Goal: Transaction & Acquisition: Book appointment/travel/reservation

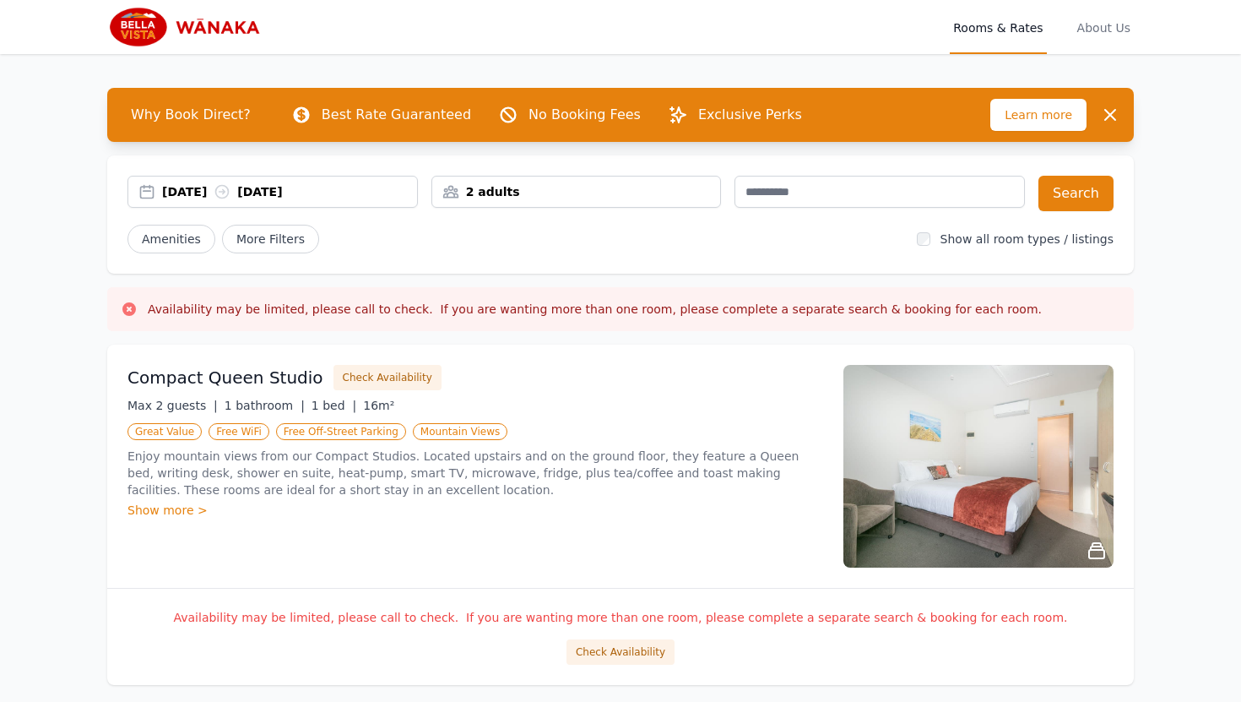
click at [1008, 461] on img at bounding box center [979, 466] width 270 height 203
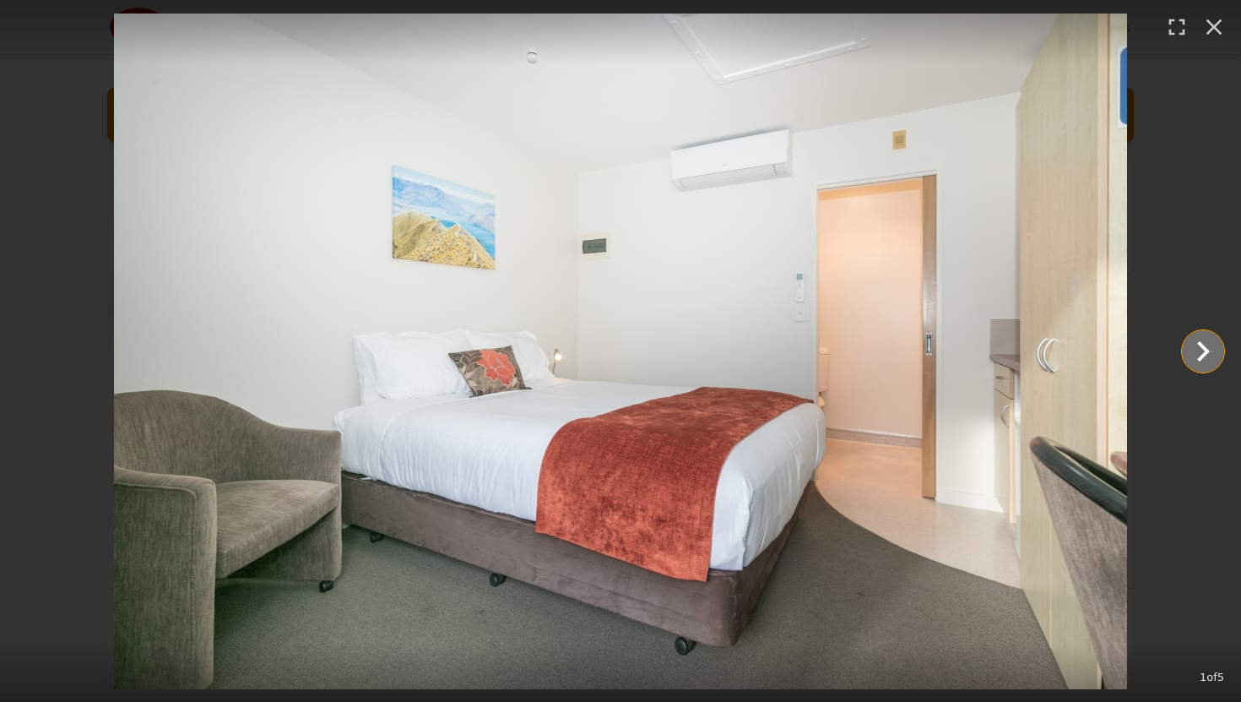
click at [1214, 363] on icon "Show slide 2 of 5" at bounding box center [1203, 351] width 41 height 41
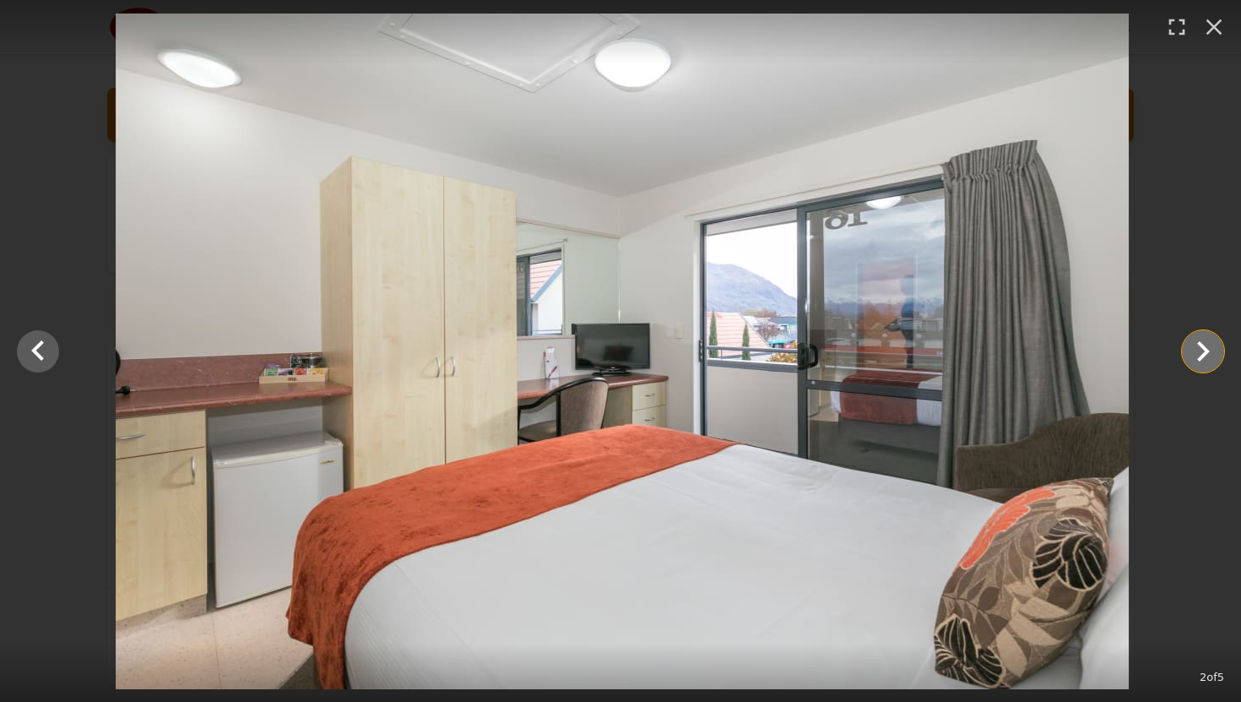
click at [1214, 363] on icon "Show slide 3 of 5" at bounding box center [1203, 351] width 41 height 41
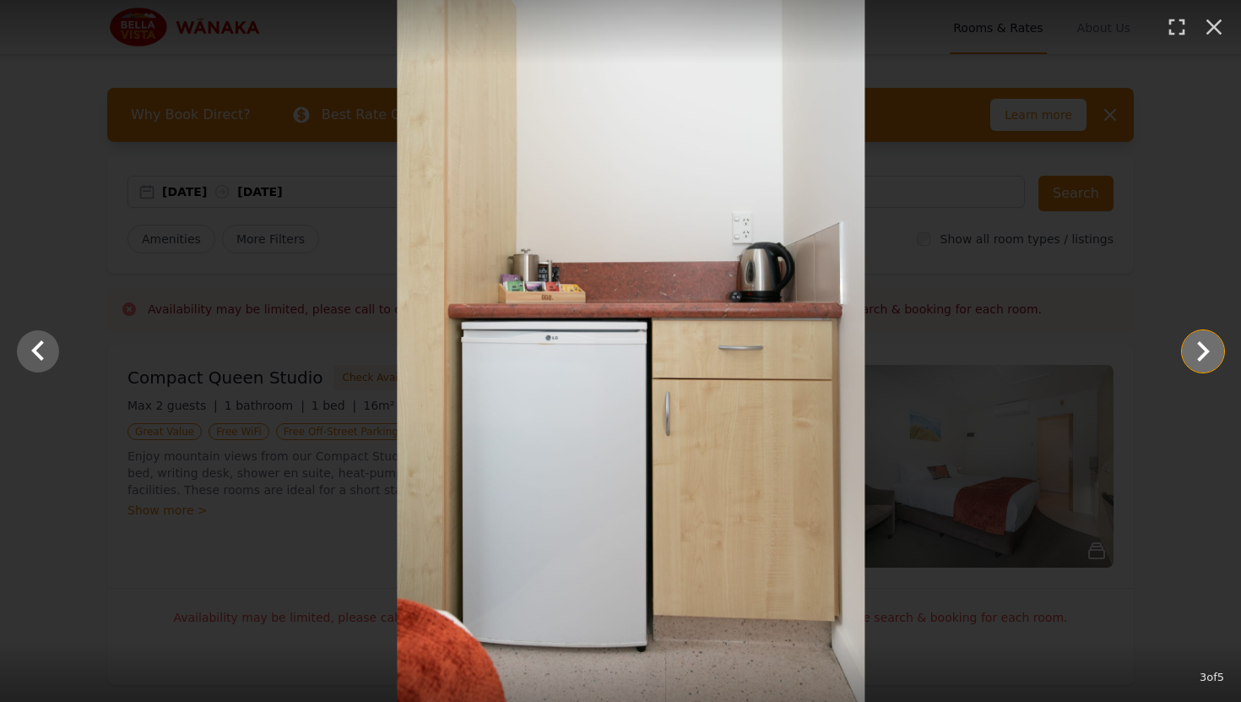
click at [1216, 363] on icon "Show slide 4 of 5" at bounding box center [1203, 351] width 41 height 41
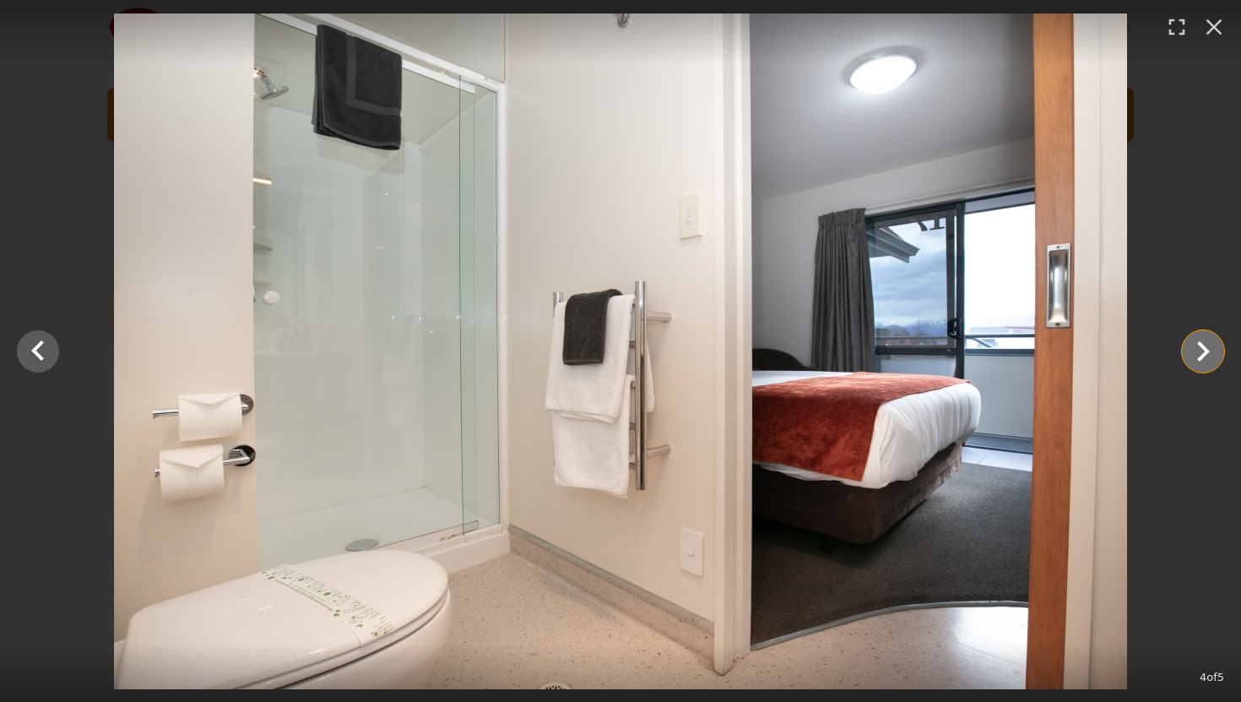
click at [1213, 363] on icon "Show slide 5 of 5" at bounding box center [1203, 351] width 41 height 41
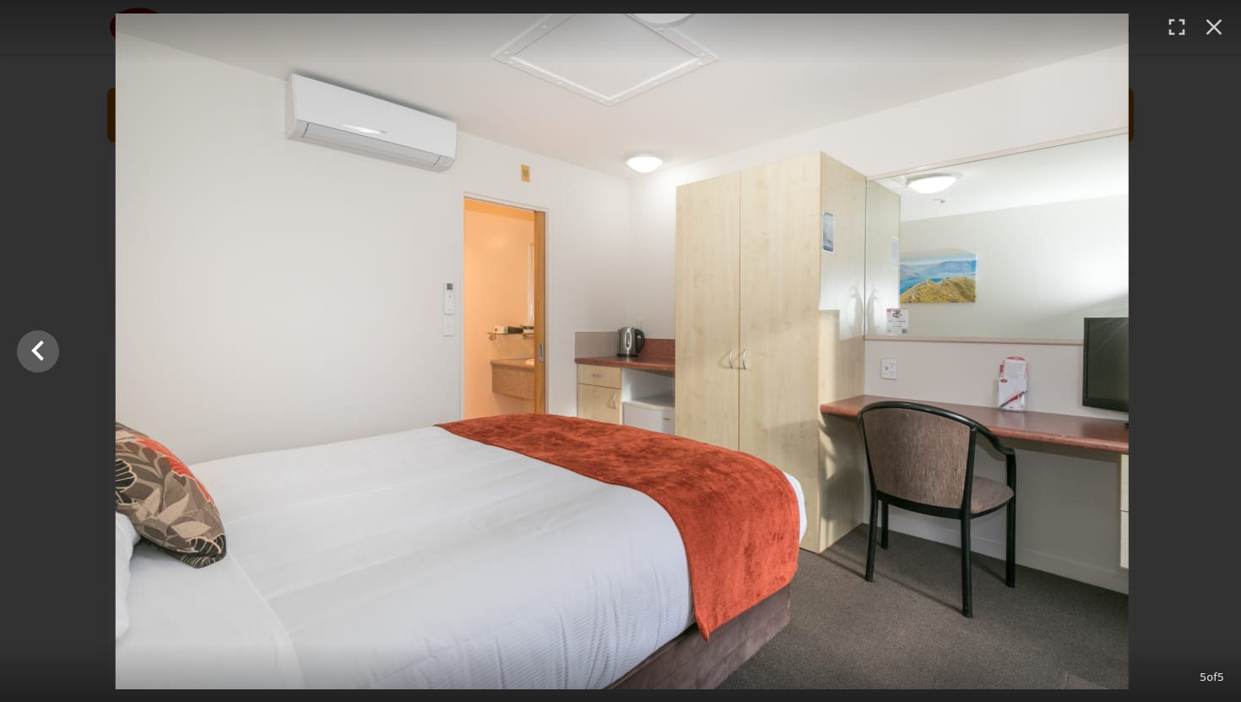
click at [1213, 363] on div at bounding box center [622, 352] width 1241 height 676
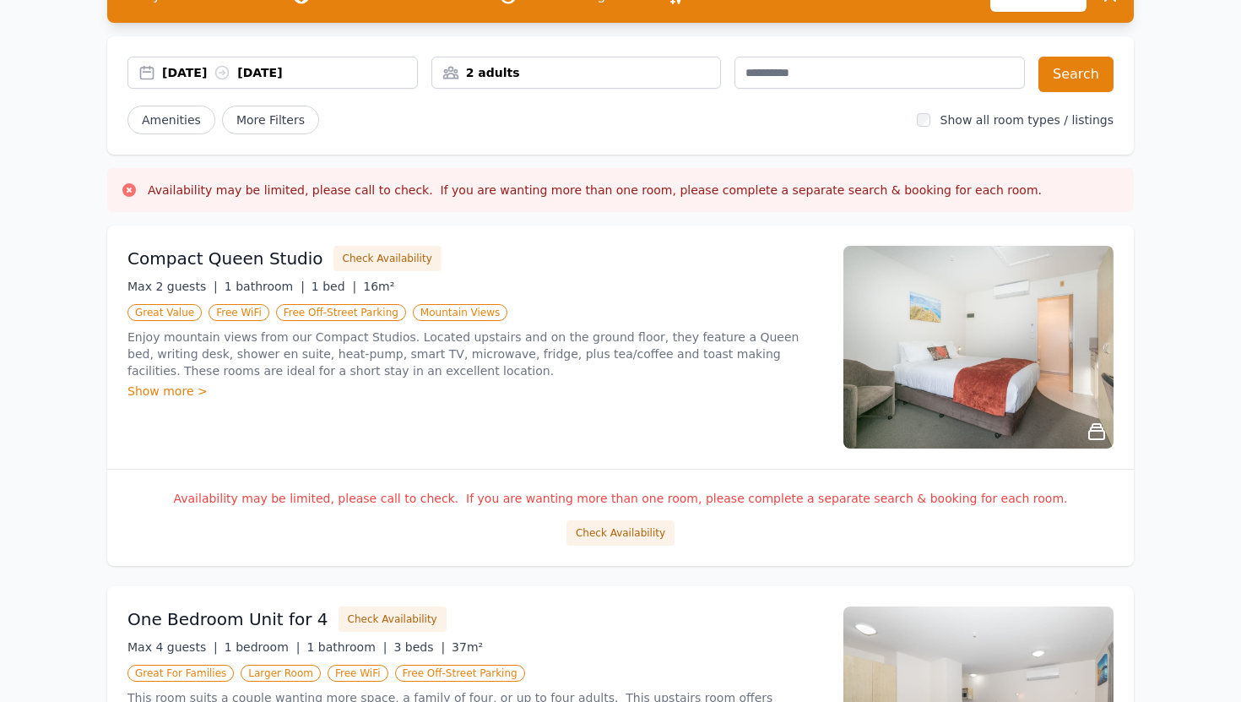
scroll to position [280, 0]
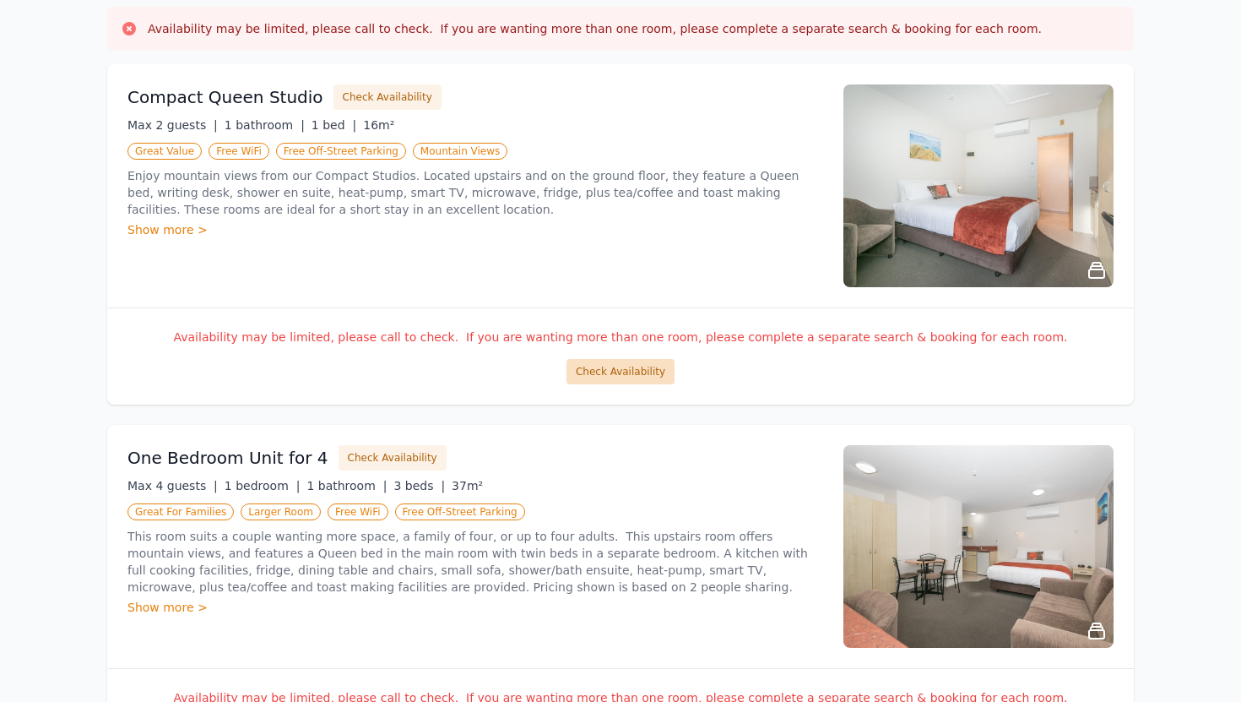
click at [617, 364] on button "Check Availability" at bounding box center [621, 371] width 108 height 25
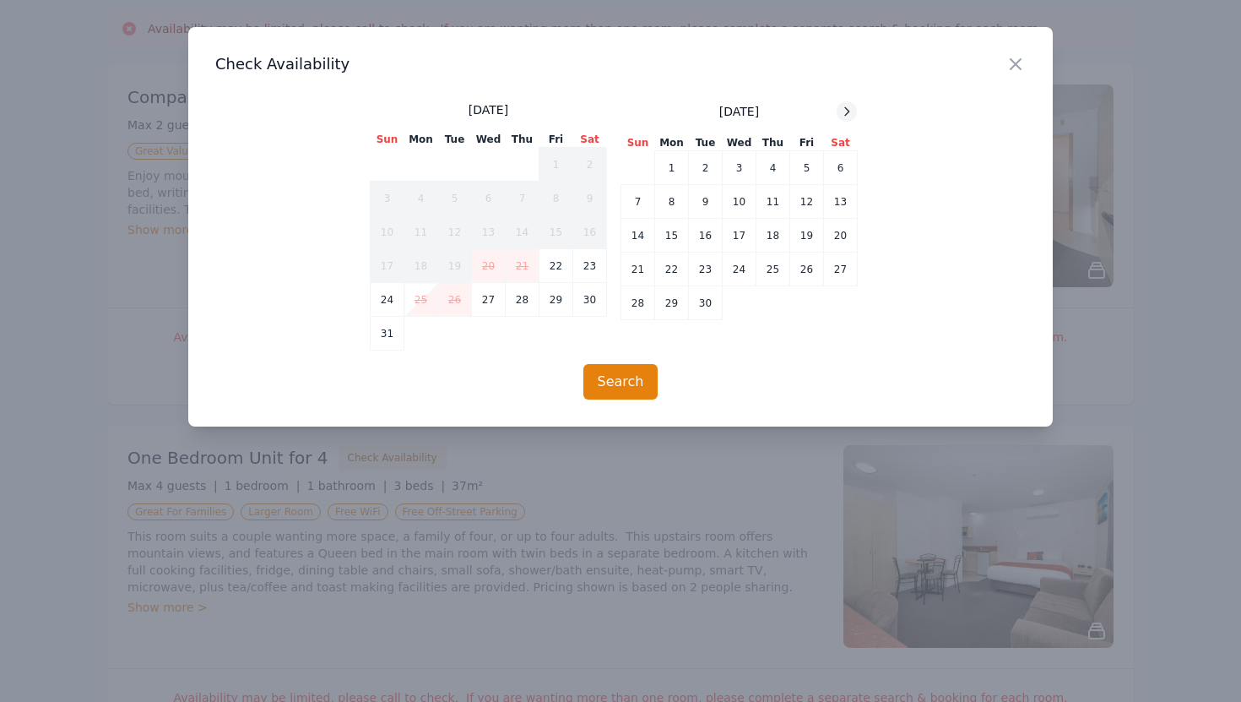
click at [849, 110] on icon at bounding box center [847, 112] width 14 height 14
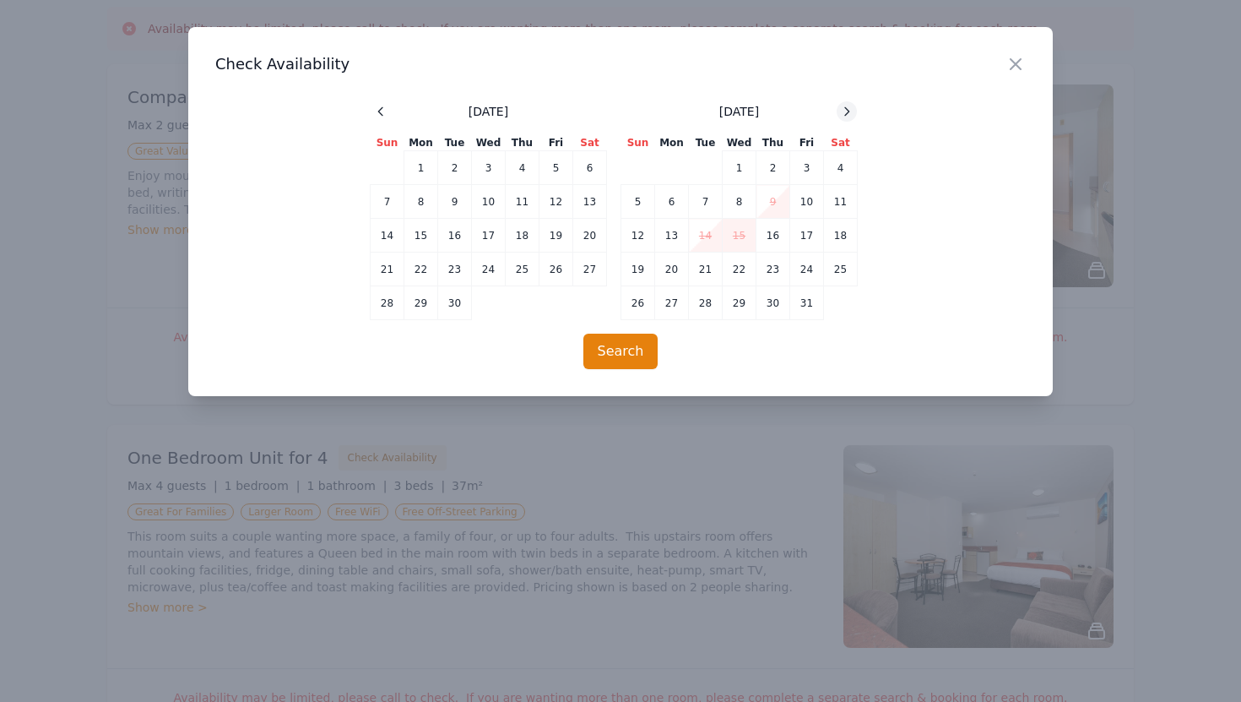
click at [849, 110] on icon at bounding box center [847, 112] width 14 height 14
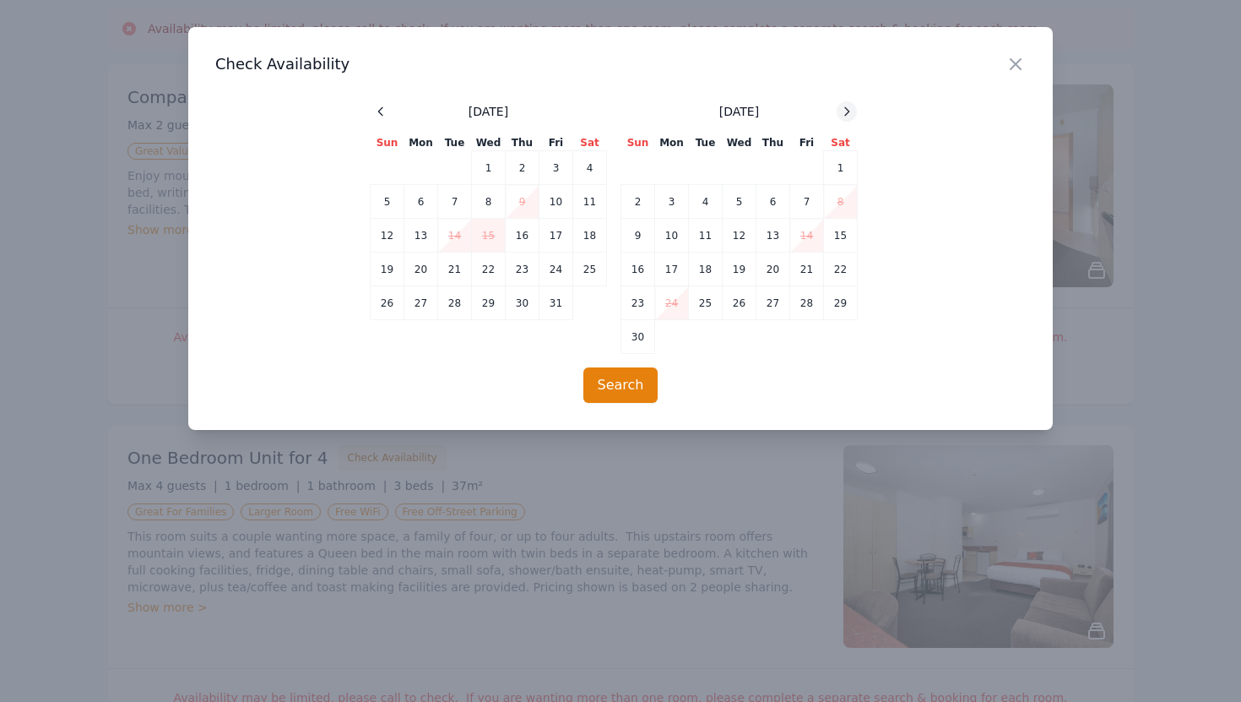
click at [849, 110] on icon at bounding box center [847, 112] width 14 height 14
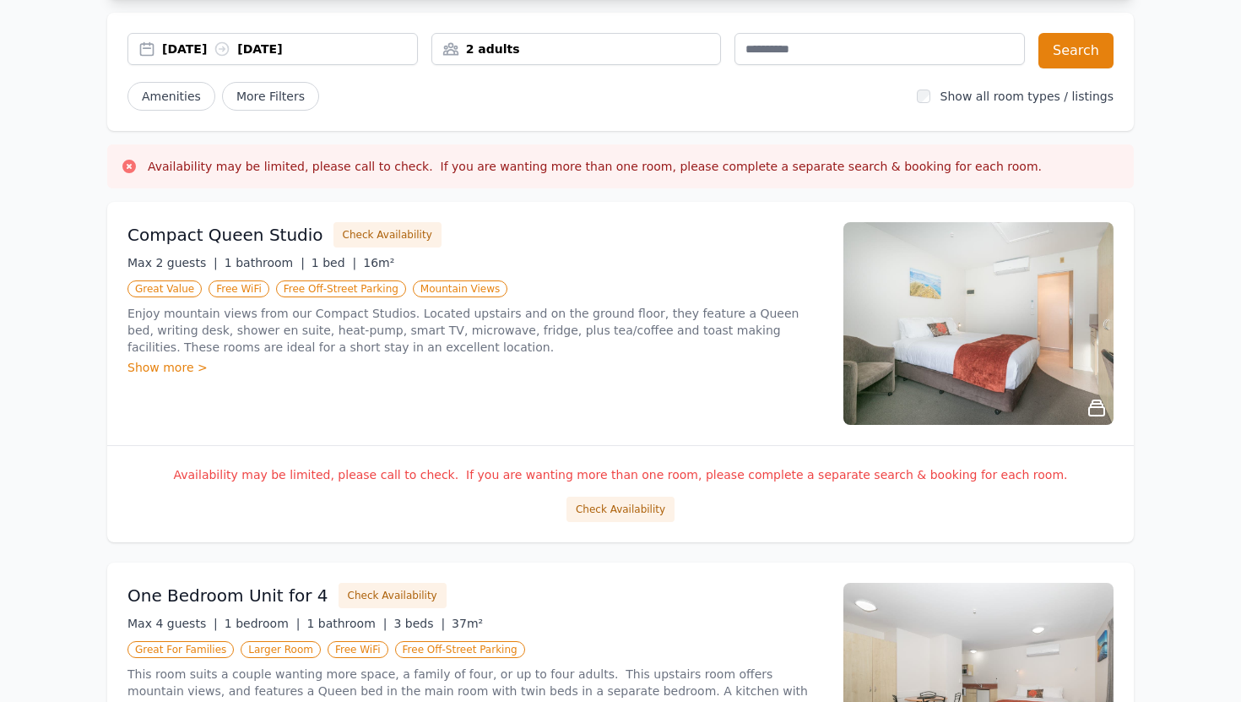
scroll to position [150, 0]
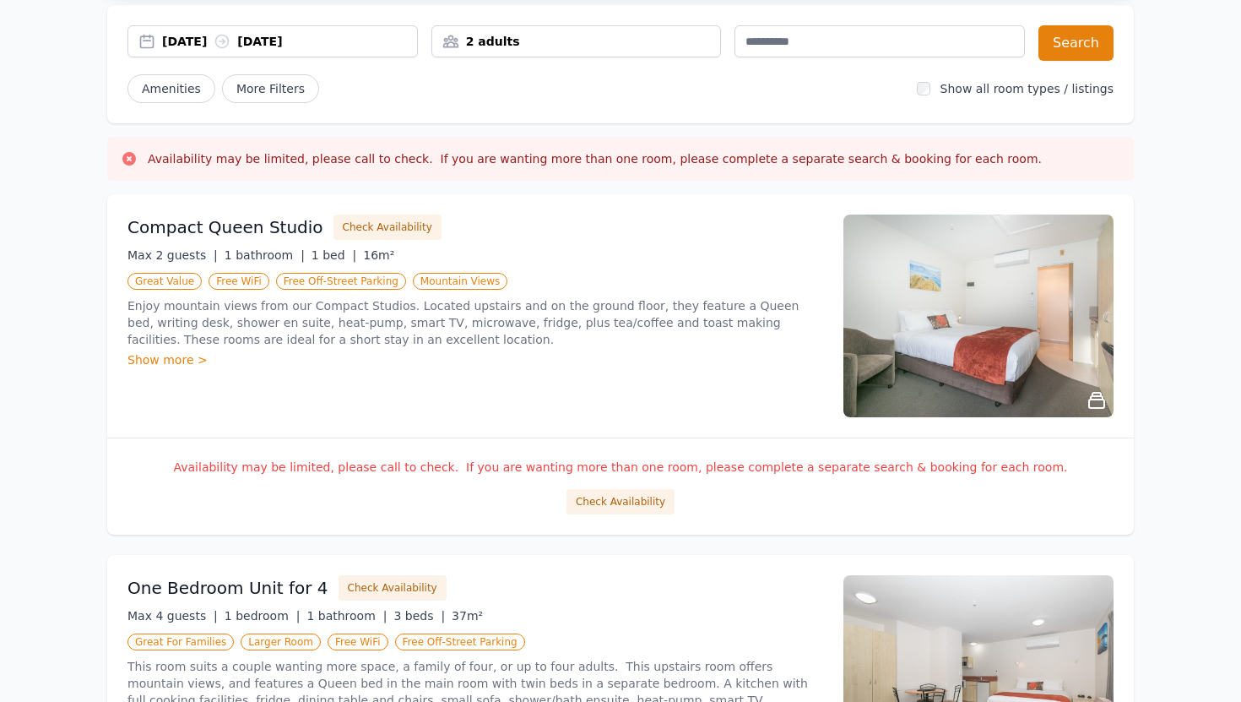
click at [1018, 277] on img at bounding box center [979, 315] width 270 height 203
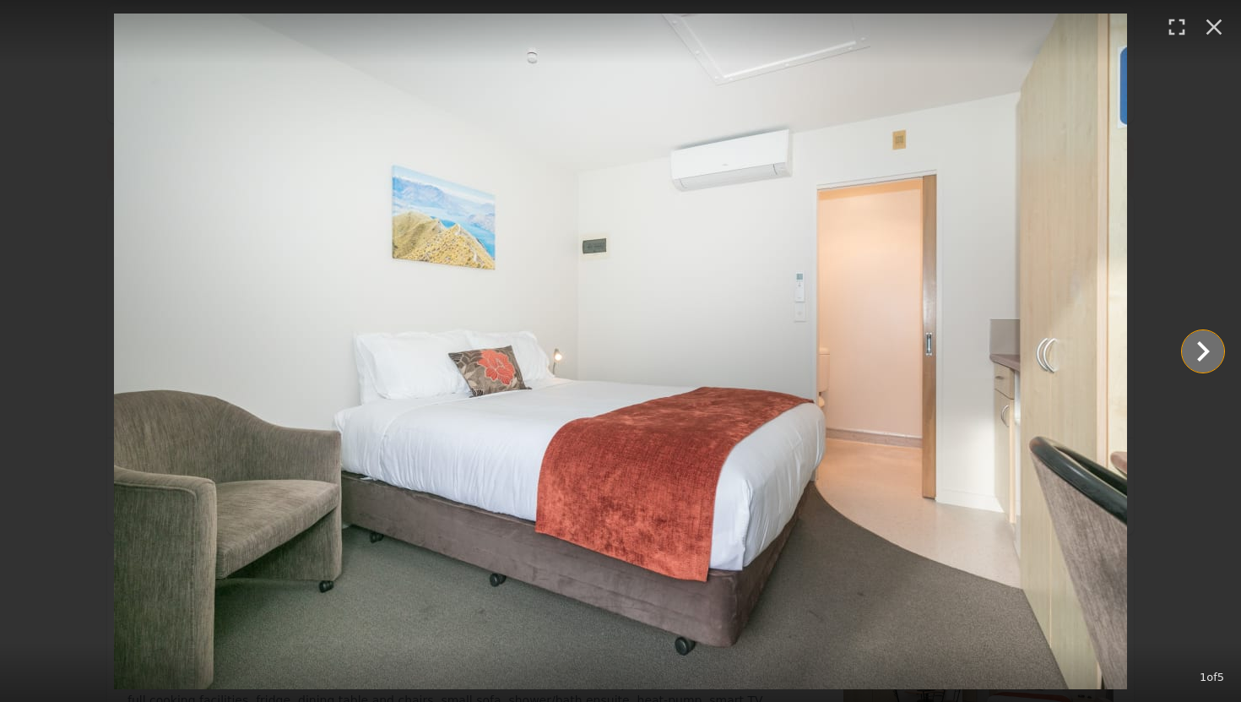
click at [1199, 350] on icon "Show slide 2 of 5" at bounding box center [1203, 351] width 41 height 41
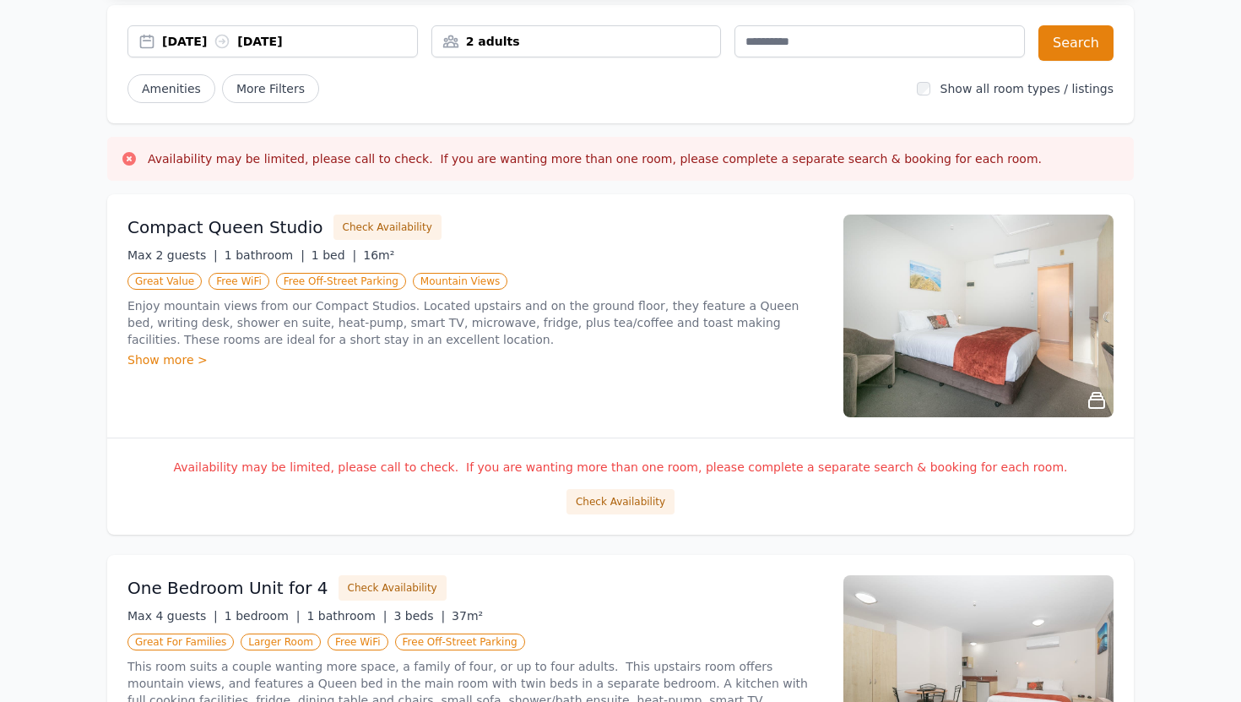
scroll to position [0, 0]
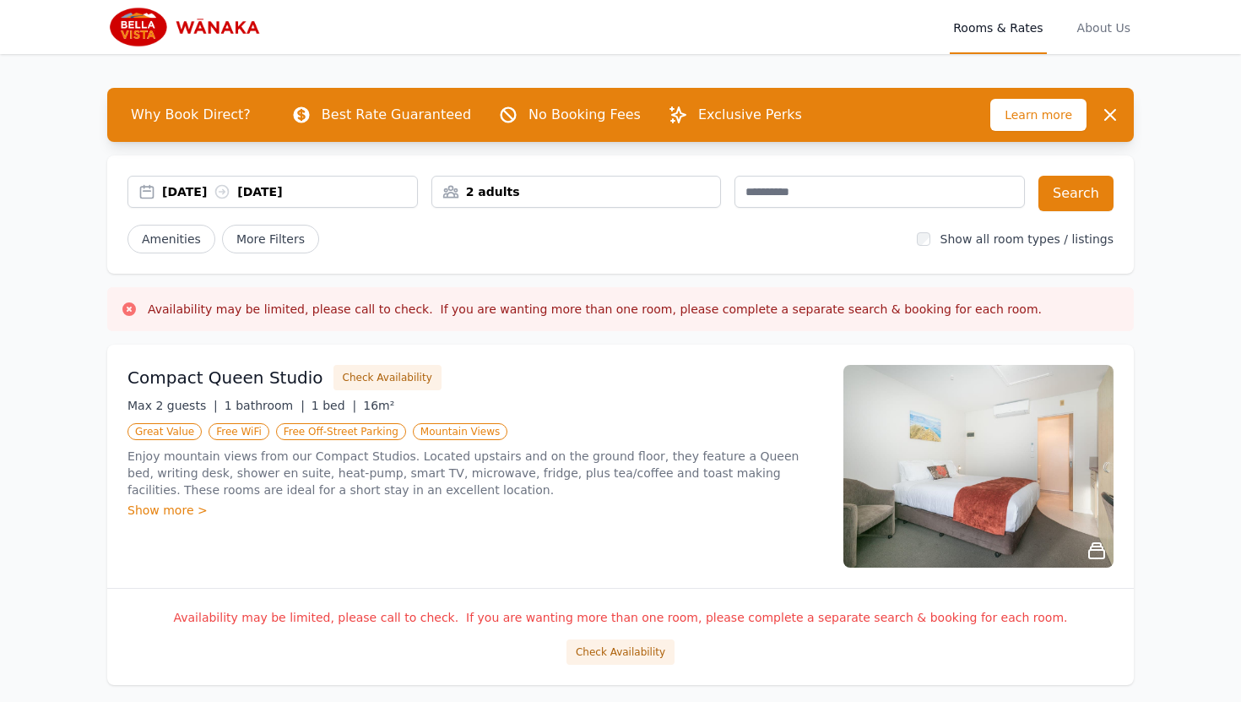
click at [594, 193] on div "2 adults" at bounding box center [576, 191] width 289 height 17
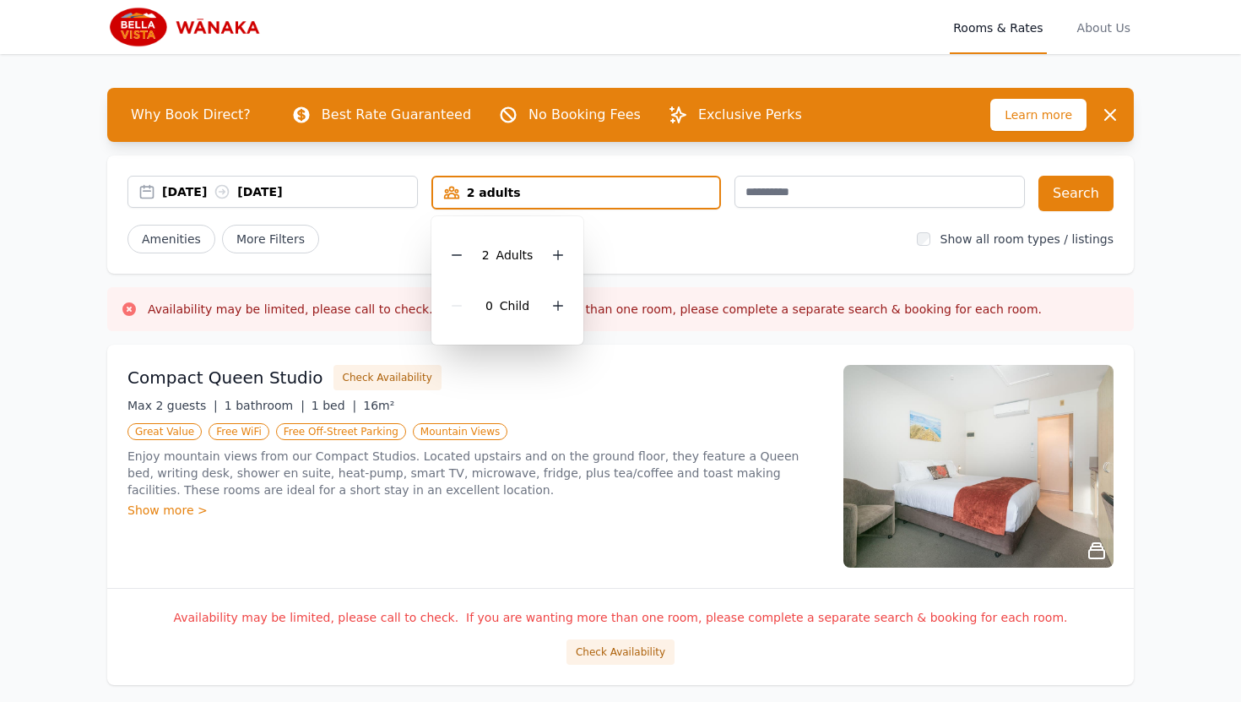
click at [395, 220] on div "[DATE] [DATE] 2 adults 2 Adult s 0 Child Search Amenities More Filters Show all…" at bounding box center [620, 214] width 1027 height 118
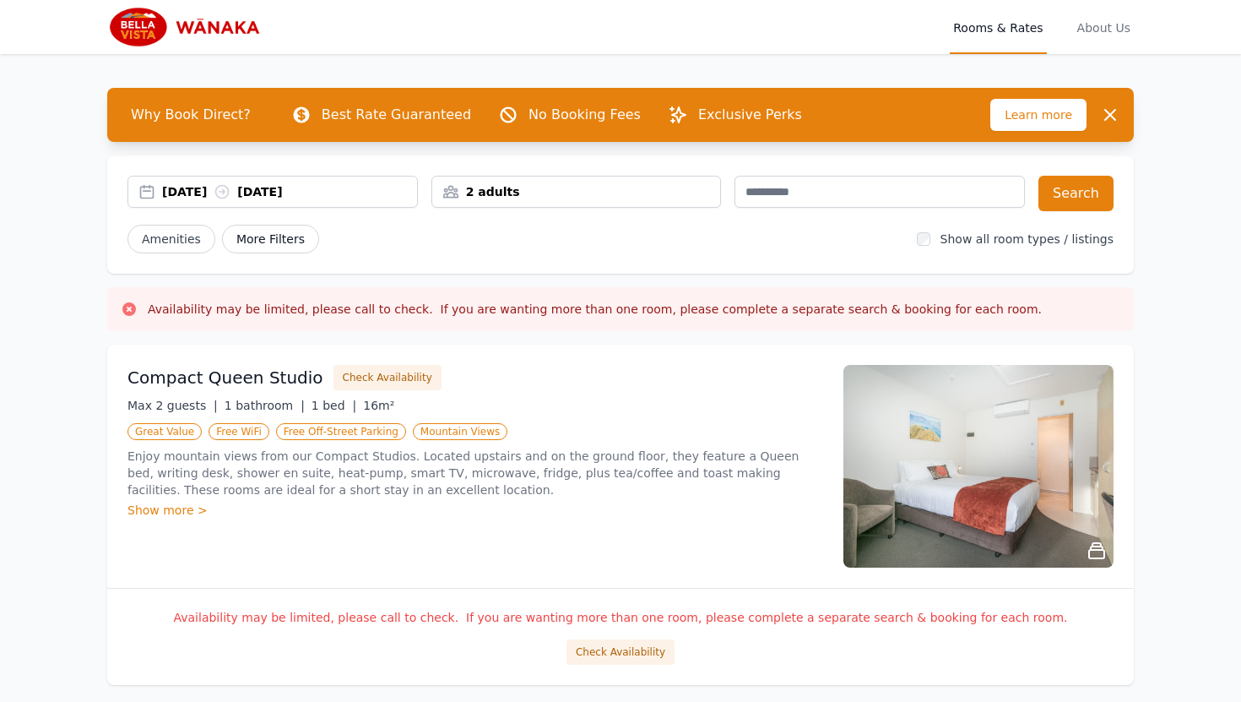
click at [280, 233] on span "More Filters" at bounding box center [270, 239] width 97 height 29
click at [288, 192] on div "[DATE] [DATE]" at bounding box center [289, 191] width 255 height 17
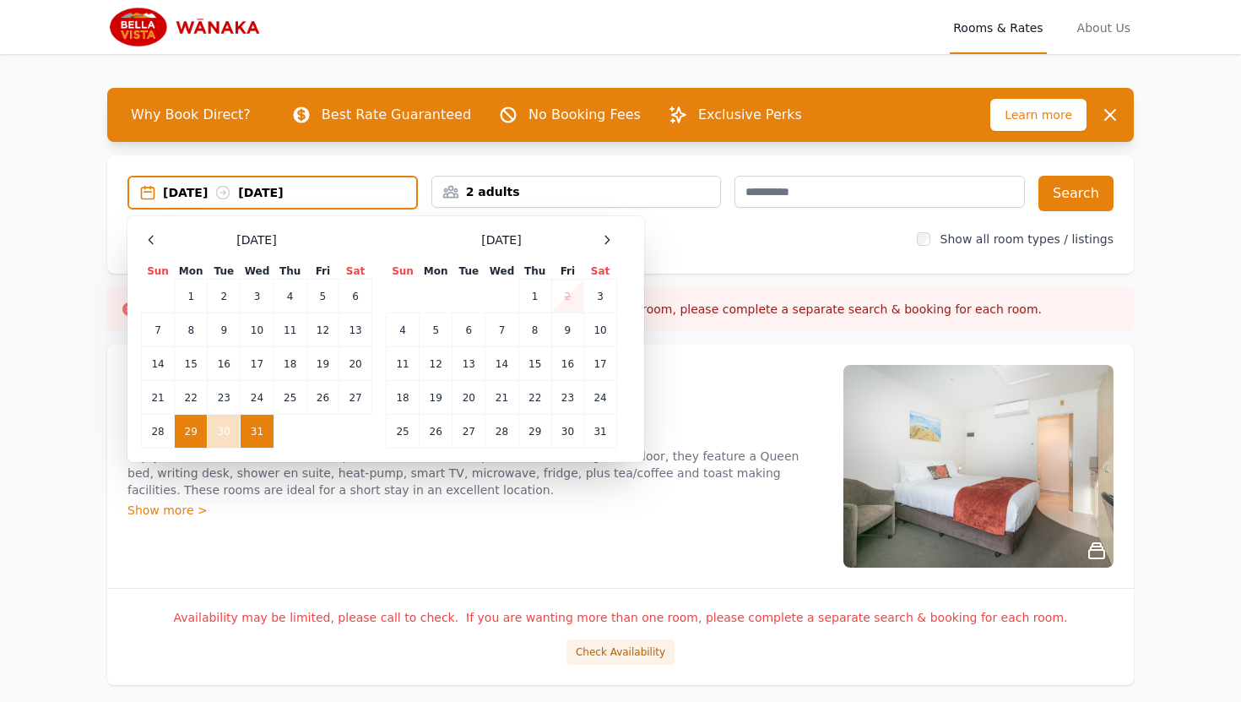
click at [891, 237] on div "Amenities More Filters" at bounding box center [516, 239] width 776 height 29
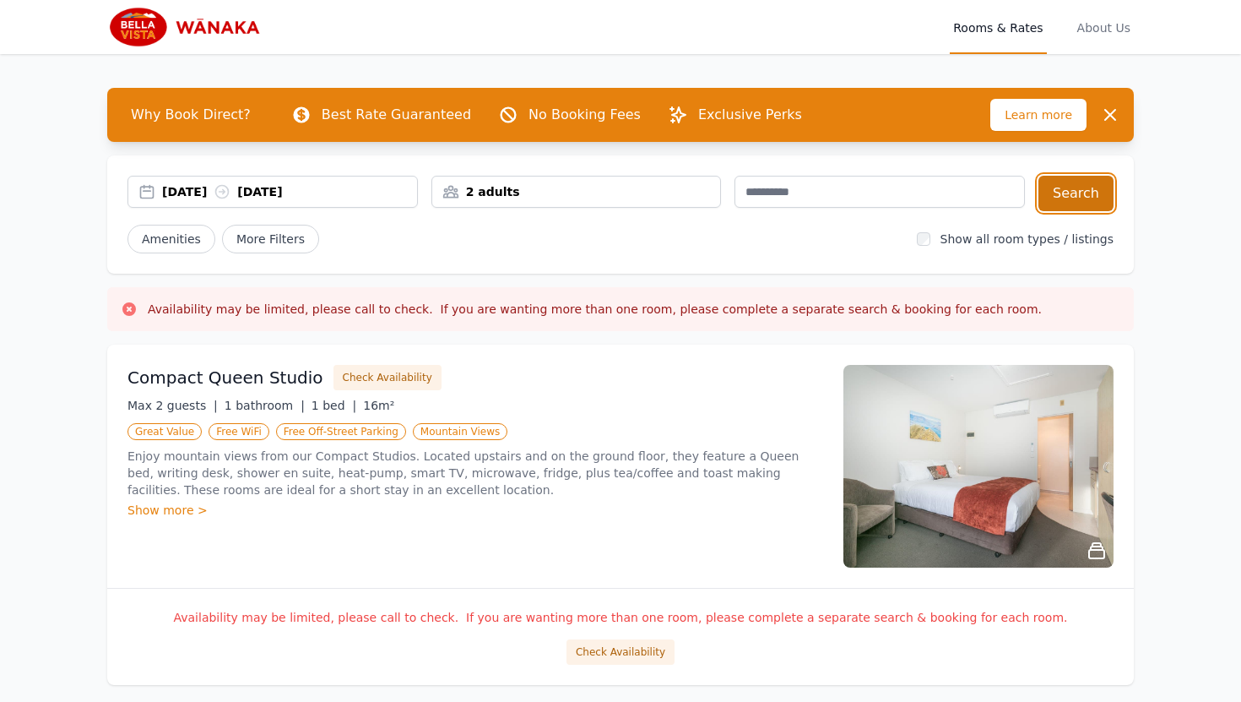
click at [1069, 201] on button "Search" at bounding box center [1076, 193] width 75 height 35
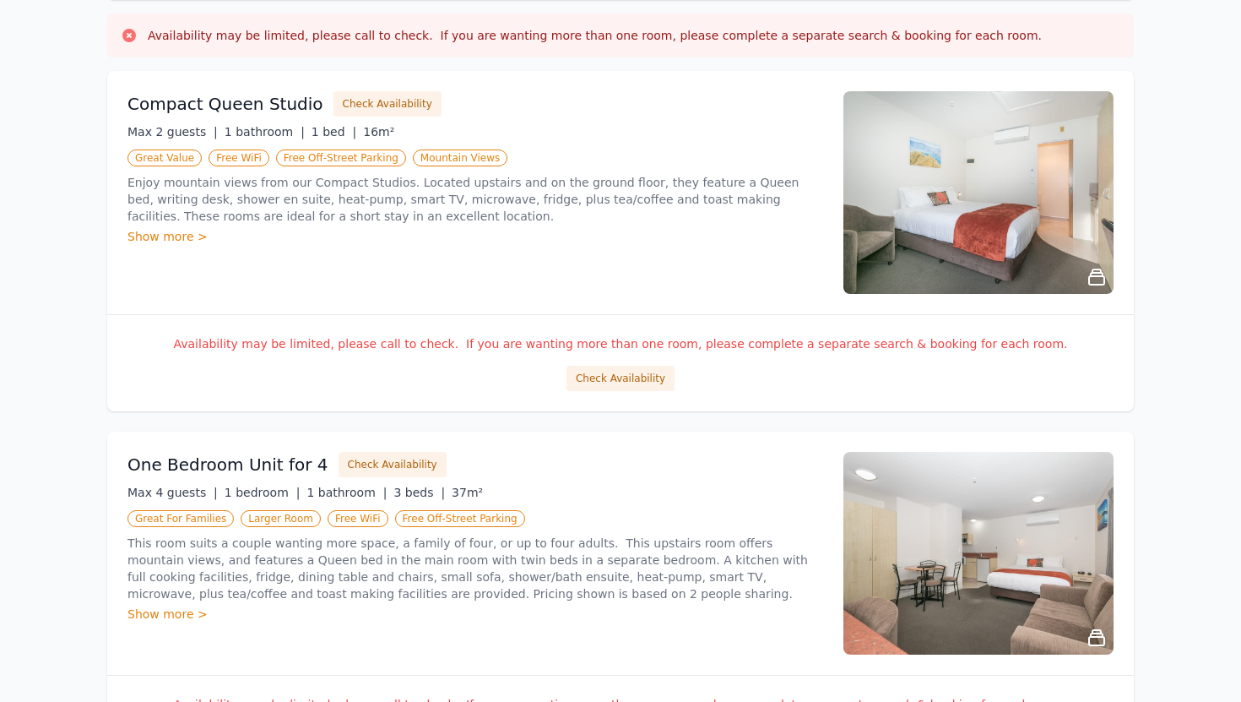
scroll to position [269, 0]
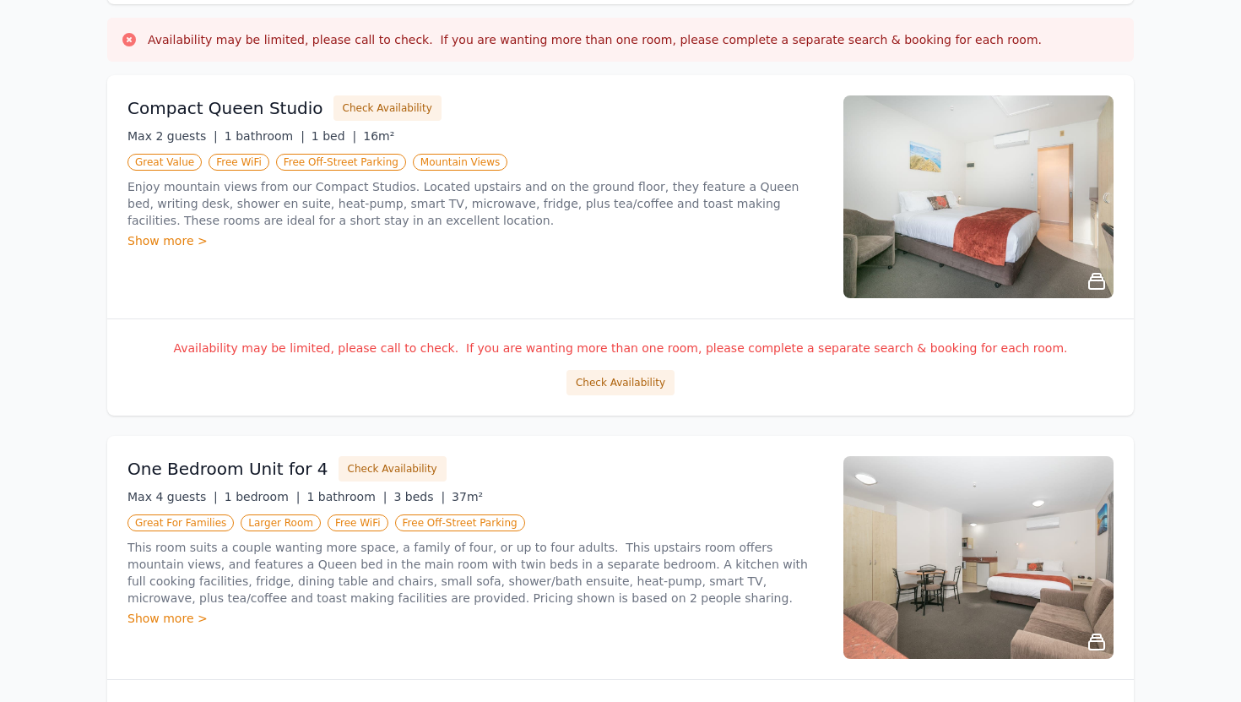
click at [931, 229] on img at bounding box center [979, 196] width 270 height 203
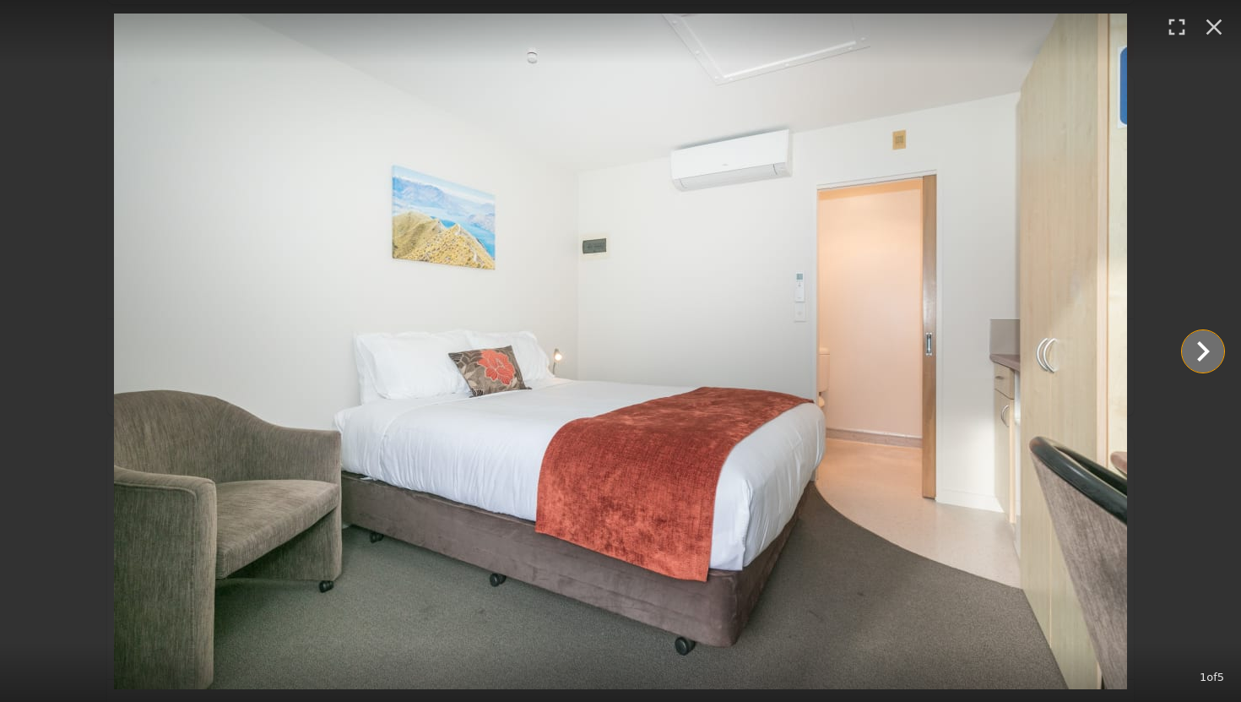
click at [1206, 354] on icon "Show slide 2 of 5" at bounding box center [1203, 351] width 13 height 20
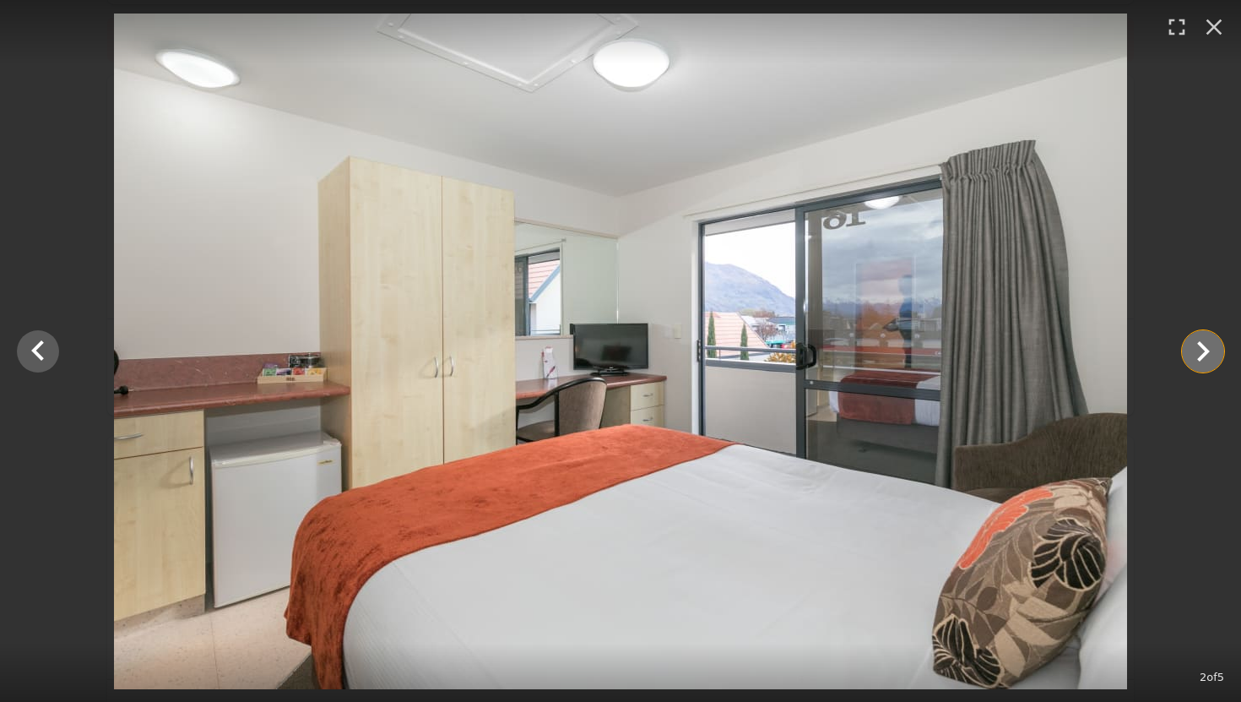
click at [1206, 354] on icon "Show slide 3 of 5" at bounding box center [1203, 351] width 13 height 20
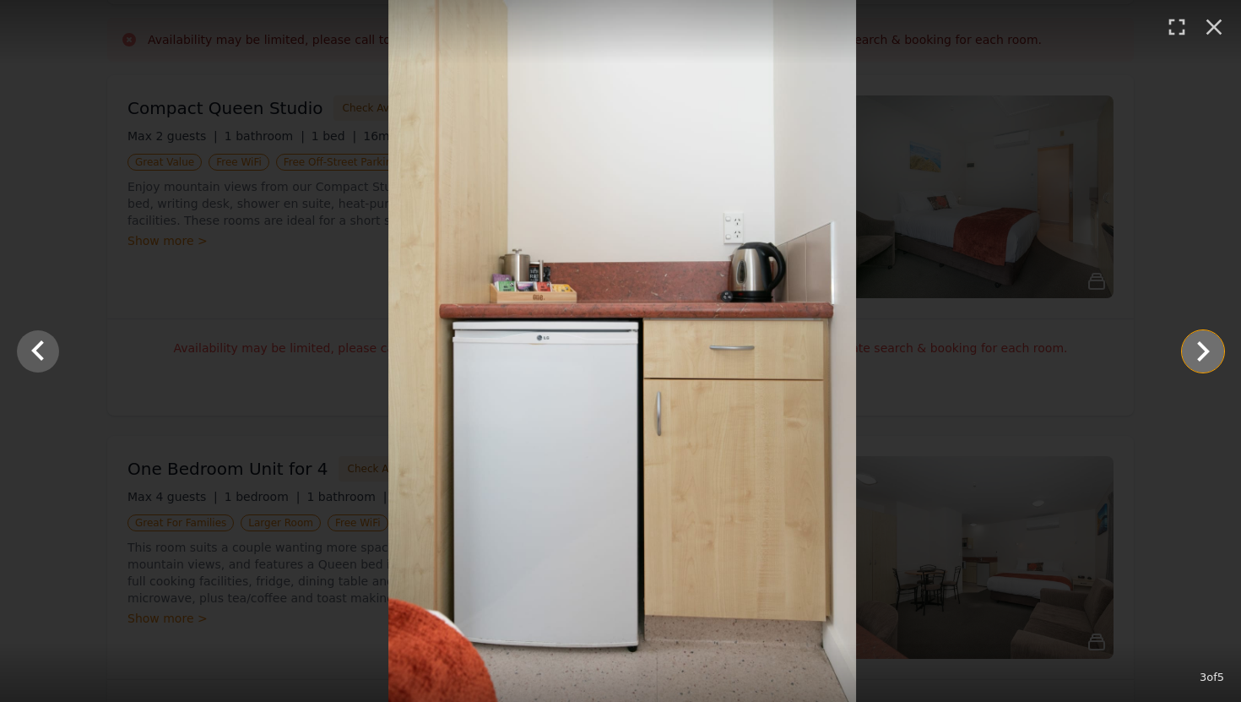
click at [1206, 354] on icon "Show slide 4 of 5" at bounding box center [1203, 351] width 13 height 20
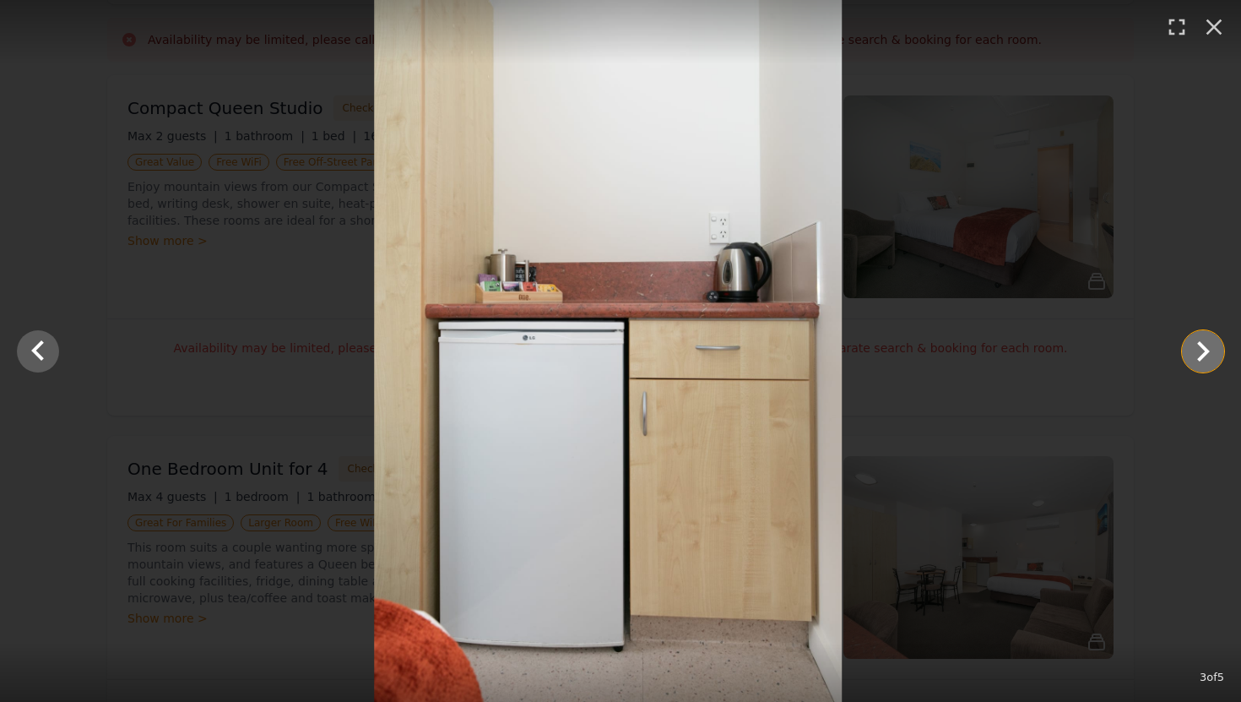
click at [1206, 354] on icon "Show slide 4 of 5" at bounding box center [1203, 351] width 13 height 20
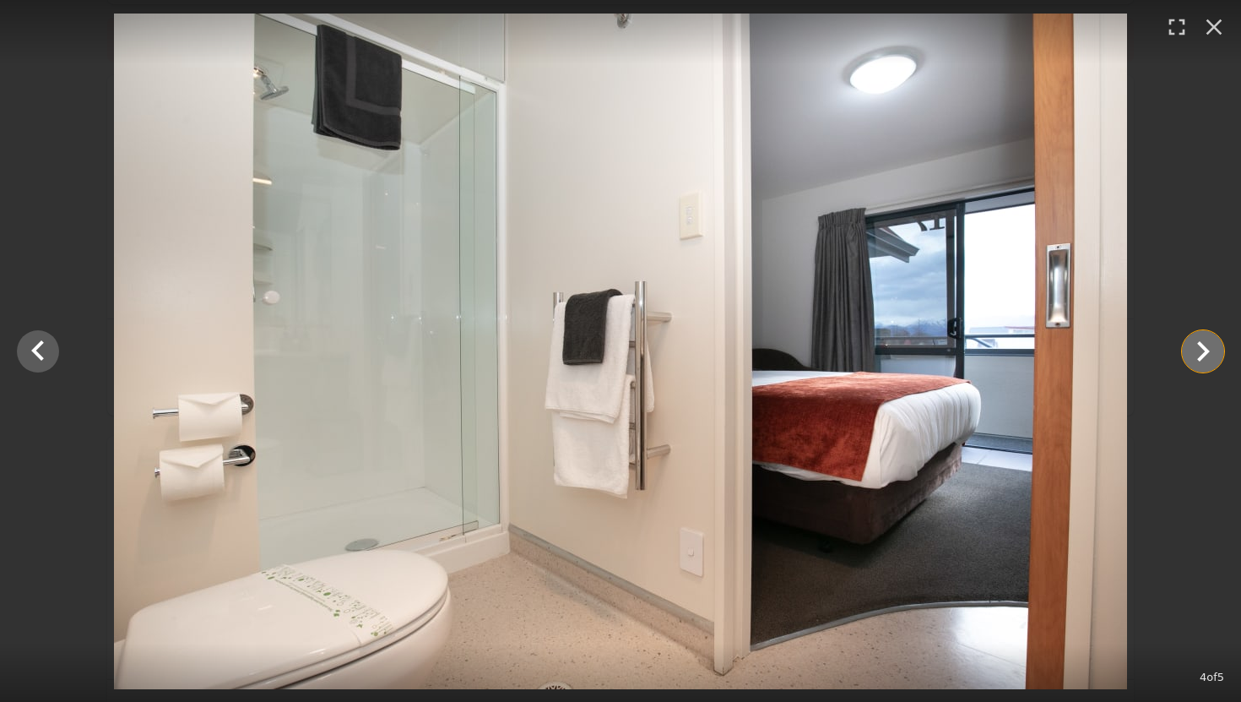
click at [1206, 354] on icon "Show slide 5 of 5" at bounding box center [1203, 351] width 13 height 20
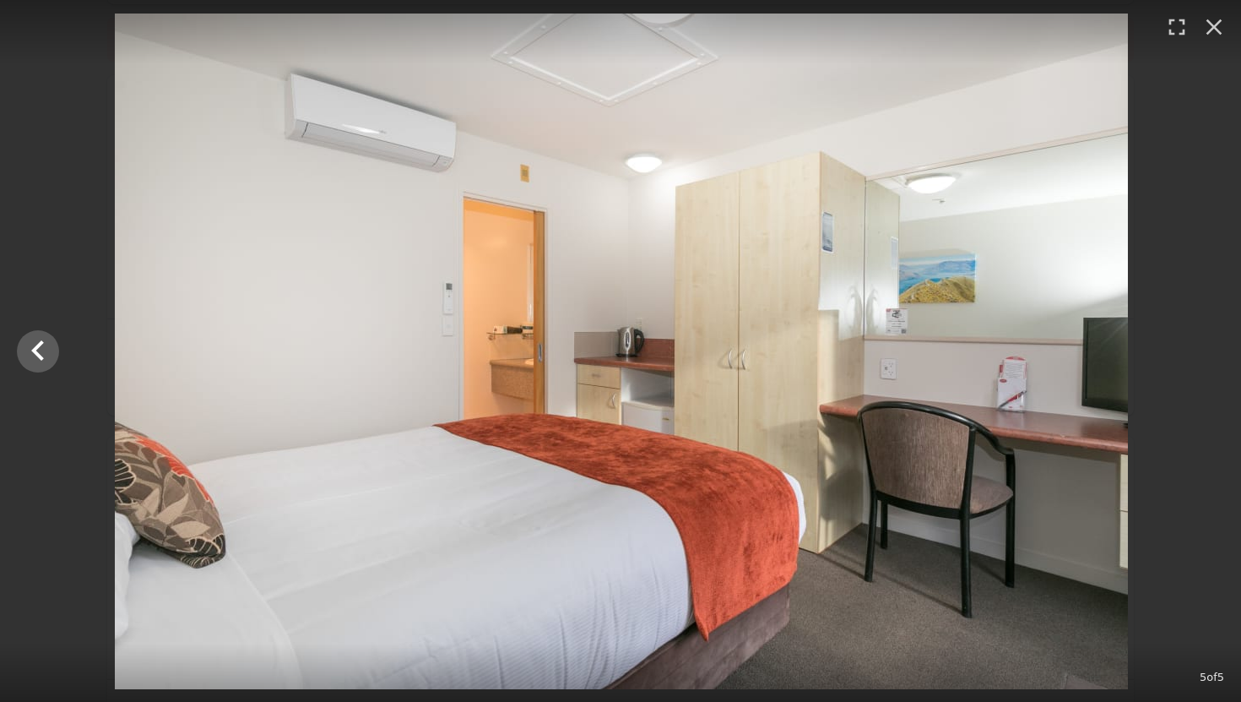
click at [1206, 354] on div at bounding box center [621, 352] width 1241 height 676
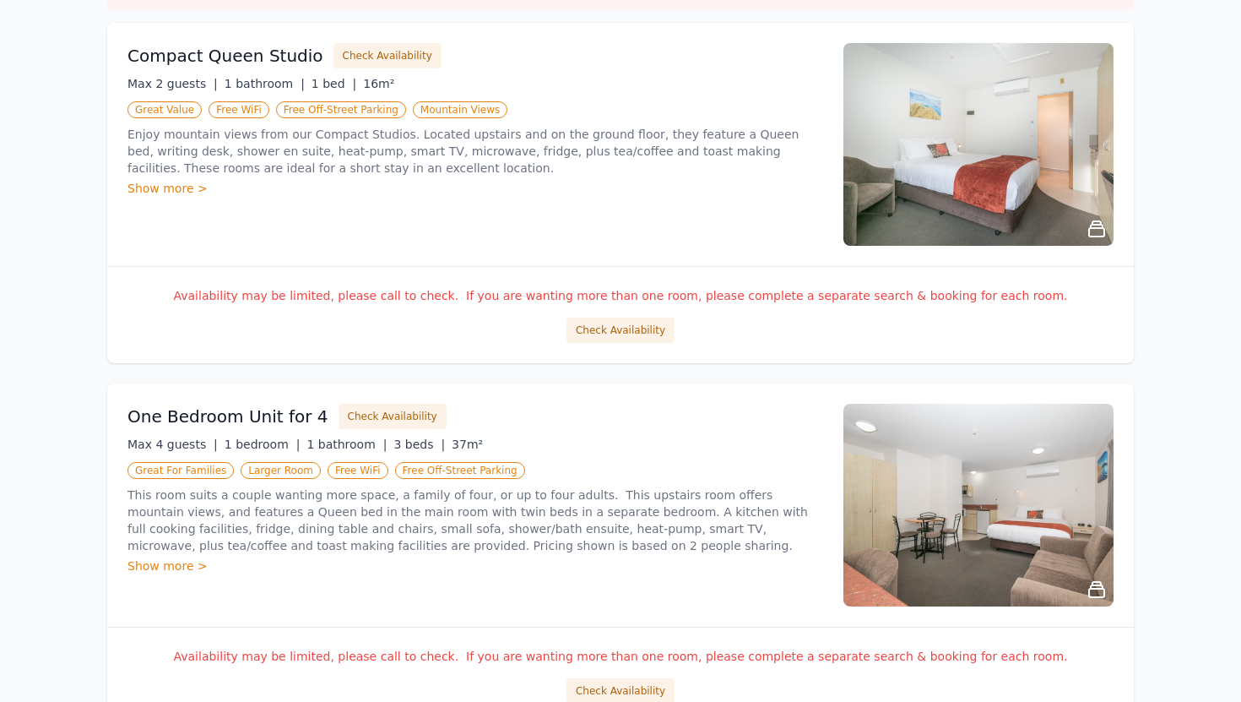
scroll to position [0, 0]
